Goal: Task Accomplishment & Management: Manage account settings

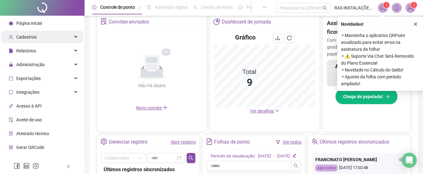
click at [71, 36] on div "Cadastros" at bounding box center [42, 37] width 82 height 13
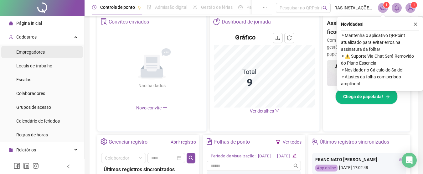
click at [29, 54] on span "Empregadores" at bounding box center [30, 52] width 29 height 5
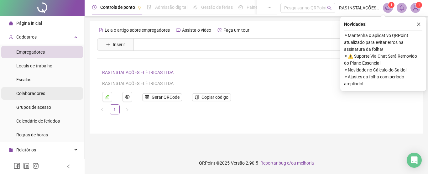
click at [31, 93] on span "Colaboradores" at bounding box center [30, 93] width 29 height 5
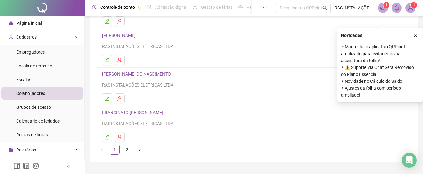
scroll to position [125, 0]
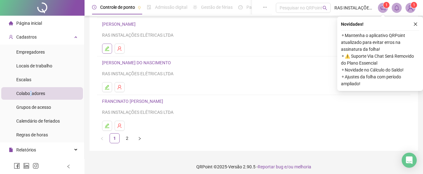
click at [107, 49] on icon "edit" at bounding box center [107, 48] width 4 height 4
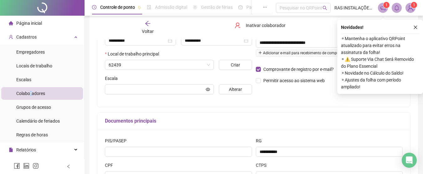
scroll to position [128, 0]
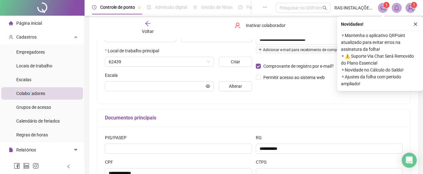
type input "*****"
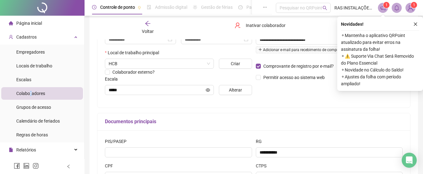
drag, startPoint x: 416, startPoint y: 23, endPoint x: 413, endPoint y: 28, distance: 5.8
click at [416, 25] on icon "close" at bounding box center [416, 24] width 4 height 4
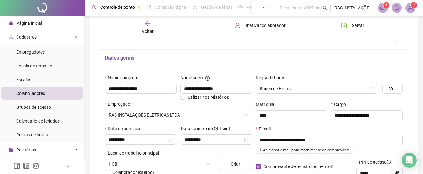
scroll to position [0, 0]
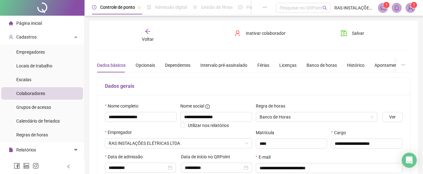
click at [147, 31] on icon "arrow-left" at bounding box center [148, 31] width 6 height 6
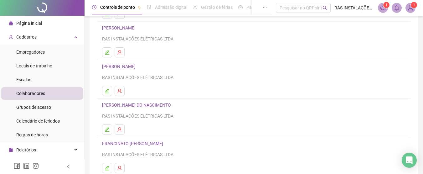
scroll to position [94, 0]
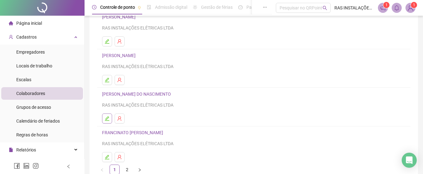
click at [107, 119] on icon "edit" at bounding box center [107, 118] width 5 height 5
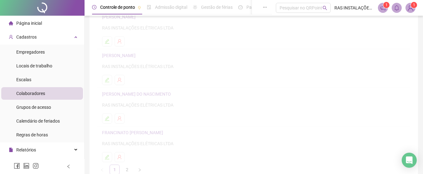
scroll to position [97, 0]
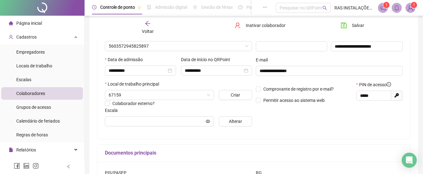
type input "*****"
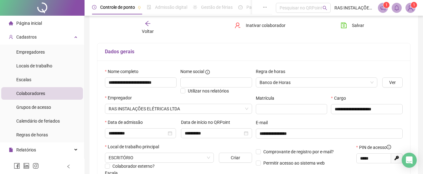
scroll to position [66, 0]
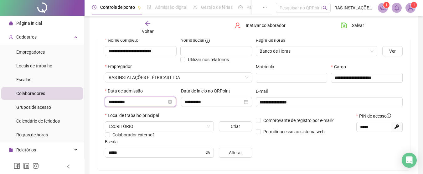
click at [164, 101] on input "**********" at bounding box center [138, 101] width 58 height 7
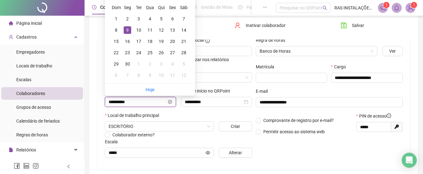
click at [119, 102] on input "**********" at bounding box center [138, 101] width 58 height 7
type input "**********"
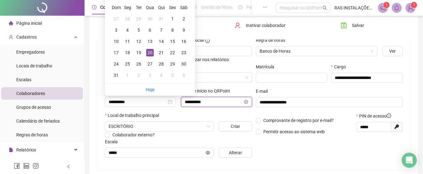
drag, startPoint x: 197, startPoint y: 101, endPoint x: 198, endPoint y: 103, distance: 3.2
click at [196, 102] on input "**********" at bounding box center [214, 101] width 58 height 7
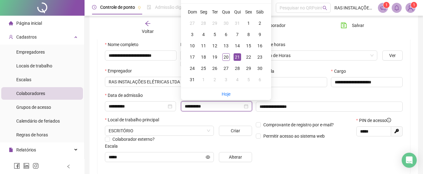
scroll to position [58, 0]
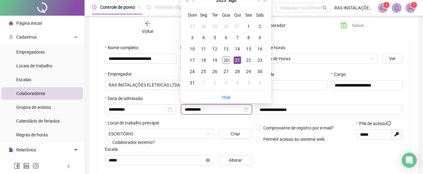
type input "**********"
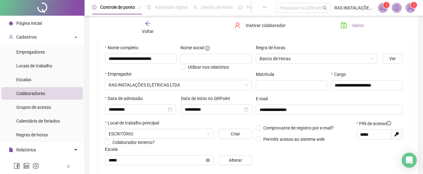
click at [357, 25] on span "Salvar" at bounding box center [358, 25] width 12 height 7
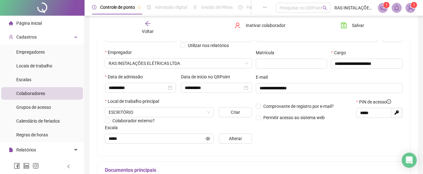
scroll to position [0, 0]
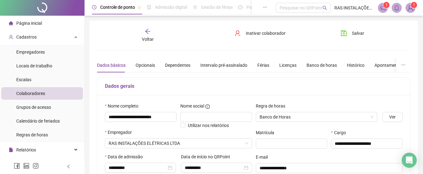
click at [33, 24] on span "Página inicial" at bounding box center [29, 23] width 26 height 5
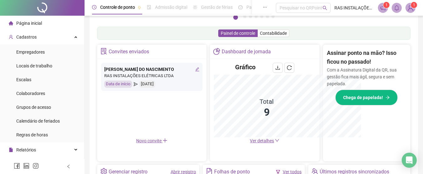
scroll to position [186, 0]
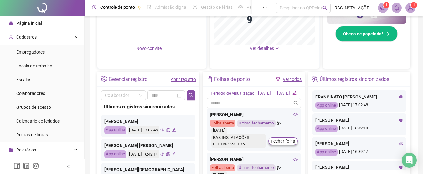
click at [187, 81] on link "Abrir registro" at bounding box center [183, 79] width 25 height 5
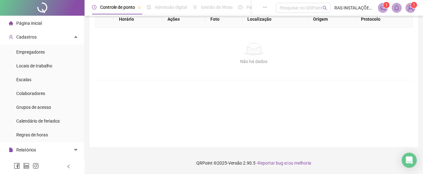
scroll to position [69, 0]
click at [297, 8] on div "Pesquisar no QRPoint" at bounding box center [303, 8] width 55 height 10
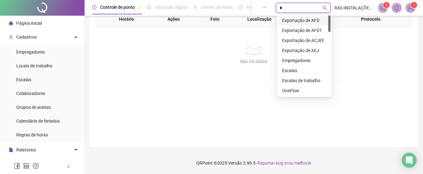
type input "**"
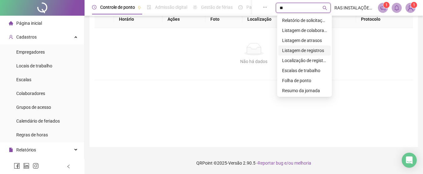
click at [294, 52] on div "Listagem de registros" at bounding box center [304, 50] width 45 height 7
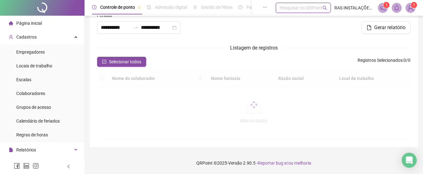
type input "**********"
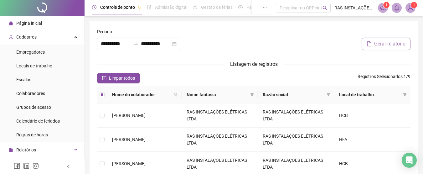
click at [387, 43] on span "Gerar relatório" at bounding box center [390, 44] width 31 height 8
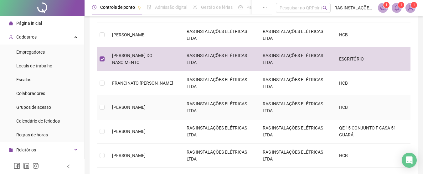
scroll to position [157, 0]
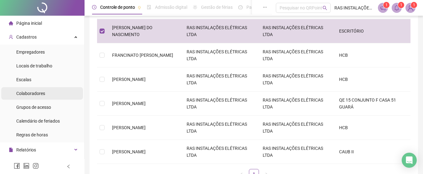
click at [27, 95] on span "Colaboradores" at bounding box center [30, 93] width 29 height 5
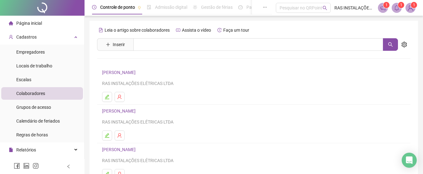
click at [30, 24] on span "Página inicial" at bounding box center [29, 23] width 26 height 5
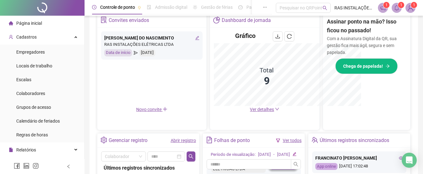
scroll to position [218, 0]
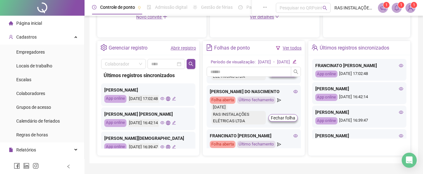
click at [209, 48] on icon "file-text" at bounding box center [209, 47] width 7 height 7
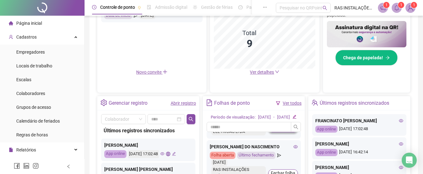
scroll to position [155, 0]
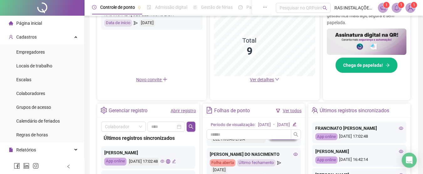
click at [210, 110] on icon "file-text" at bounding box center [209, 110] width 7 height 7
click at [293, 114] on div "Ver todos" at bounding box center [292, 110] width 19 height 7
click at [286, 112] on link "Ver todos" at bounding box center [292, 110] width 19 height 5
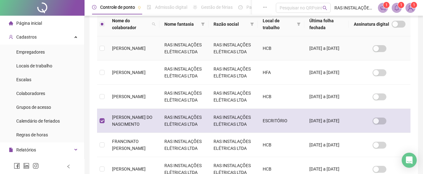
scroll to position [41, 0]
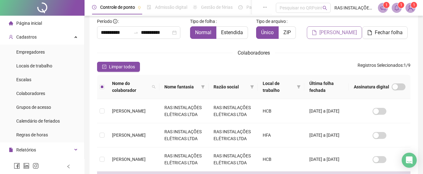
click at [336, 35] on span "[PERSON_NAME]" at bounding box center [339, 33] width 38 height 8
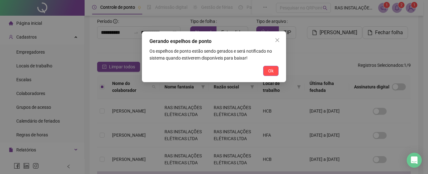
click at [400, 7] on div "Gerando espelhos de ponto Os espelhos de ponto estão sendo gerados e será notif…" at bounding box center [214, 87] width 428 height 174
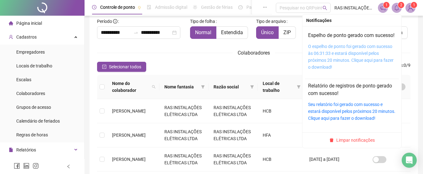
click at [347, 61] on link "O espelho de ponto foi gerado com sucesso às 06:31:33 e estará disponível pelos…" at bounding box center [351, 57] width 86 height 26
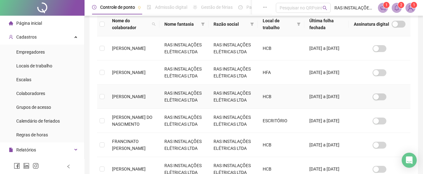
scroll to position [0, 0]
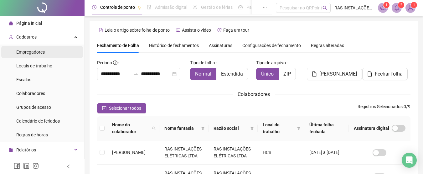
click at [30, 54] on span "Empregadores" at bounding box center [30, 52] width 29 height 5
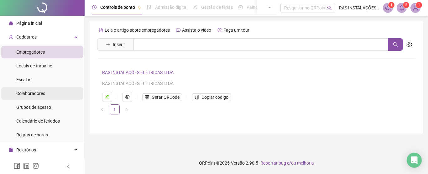
click at [29, 97] on div "Colaboradores" at bounding box center [30, 93] width 29 height 13
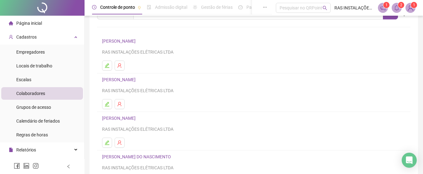
scroll to position [63, 0]
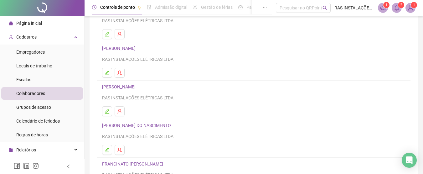
click at [90, 132] on div "Leia o artigo sobre colaboradores Assista o vídeo Faça um tour Inserir Nenhum r…" at bounding box center [254, 85] width 329 height 255
click at [90, 123] on div "Leia o artigo sobre colaboradores Assista o vídeo Faça um tour Inserir Nenhum r…" at bounding box center [254, 85] width 329 height 255
click at [107, 150] on icon "edit" at bounding box center [107, 149] width 5 height 5
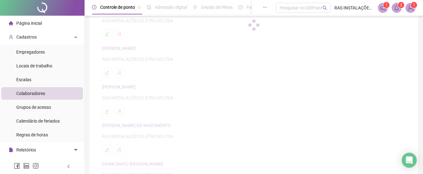
scroll to position [66, 0]
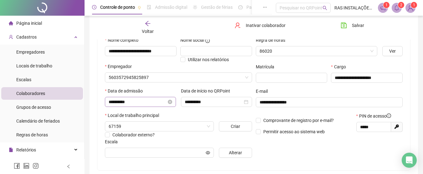
type input "*****"
click at [356, 24] on span "Salvar" at bounding box center [358, 25] width 12 height 7
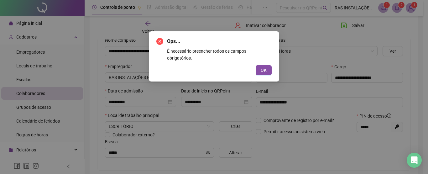
click at [263, 67] on span "OK" at bounding box center [264, 70] width 6 height 7
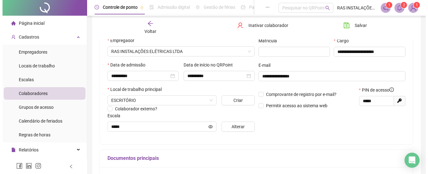
scroll to position [90, 0]
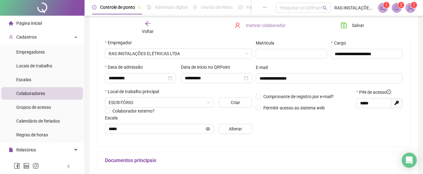
click at [250, 24] on span "Inativar colaborador" at bounding box center [266, 25] width 40 height 7
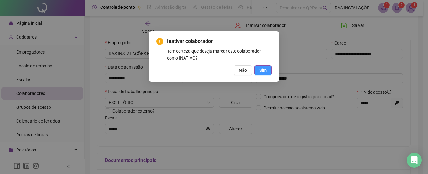
click at [260, 71] on span "Sim" at bounding box center [263, 70] width 7 height 7
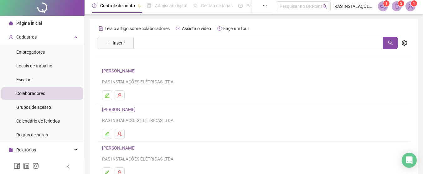
scroll to position [0, 0]
